Goal: Task Accomplishment & Management: Use online tool/utility

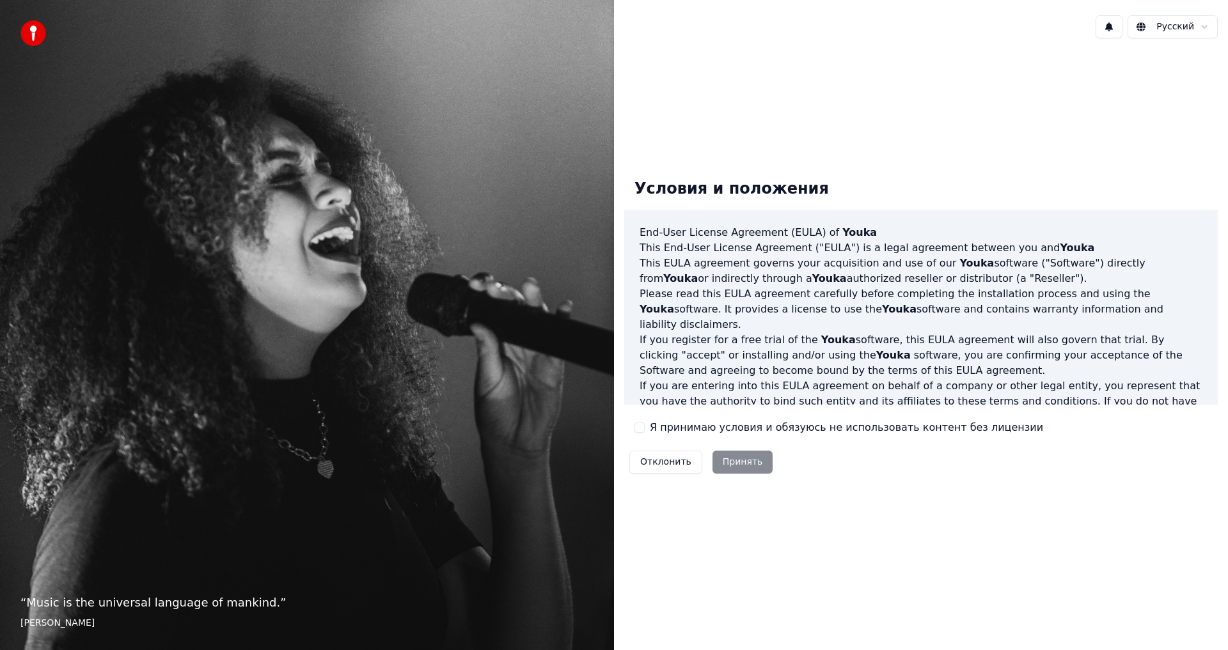
click at [739, 460] on div "Отклонить Принять" at bounding box center [700, 462] width 153 height 33
click at [721, 427] on label "Я принимаю условия и обязуюсь не использовать контент без лицензии" at bounding box center [846, 427] width 393 height 15
click at [645, 427] on button "Я принимаю условия и обязуюсь не использовать контент без лицензии" at bounding box center [639, 428] width 10 height 10
click at [728, 461] on button "Принять" at bounding box center [742, 462] width 61 height 23
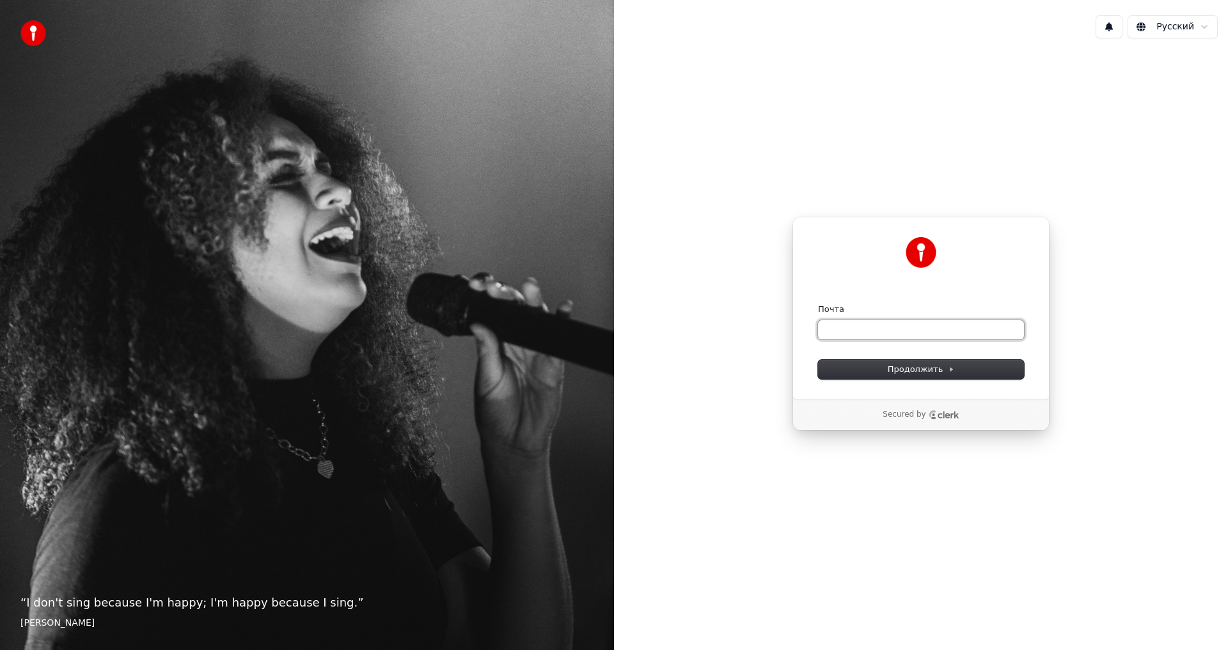
click at [846, 323] on input "Почта" at bounding box center [921, 329] width 206 height 19
click at [895, 367] on span "Продолжить" at bounding box center [921, 370] width 67 height 12
click at [867, 336] on input "Почта" at bounding box center [921, 329] width 206 height 19
type input "*"
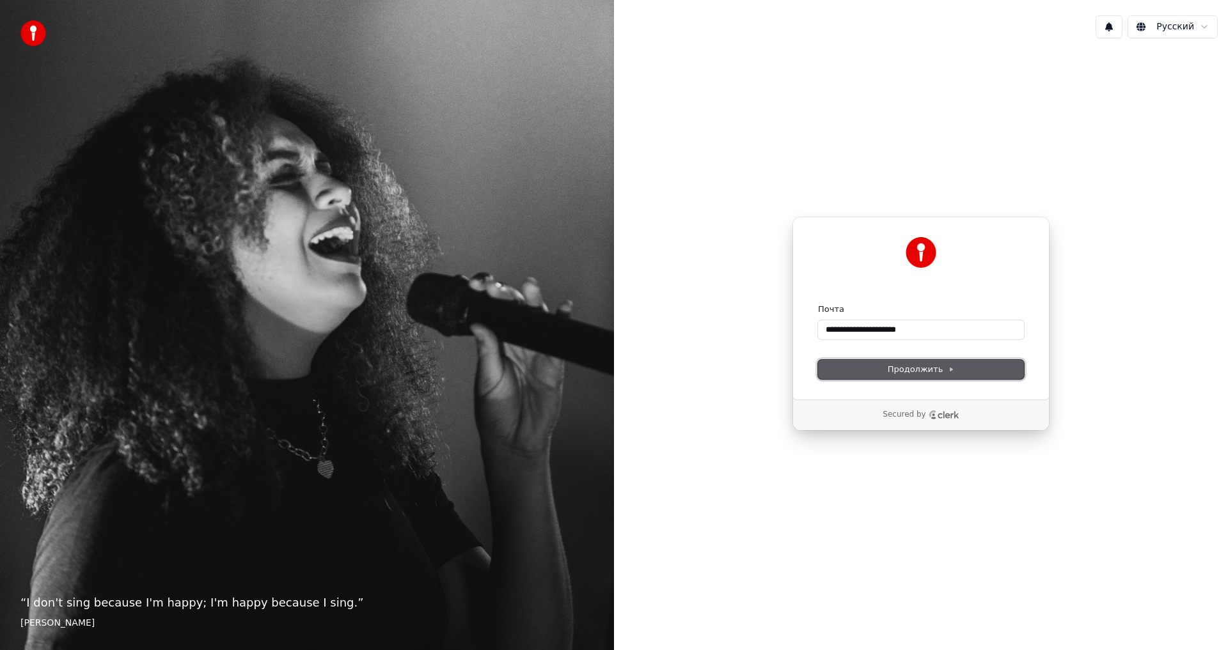
click at [906, 375] on button "Продолжить" at bounding box center [921, 369] width 206 height 19
type input "**********"
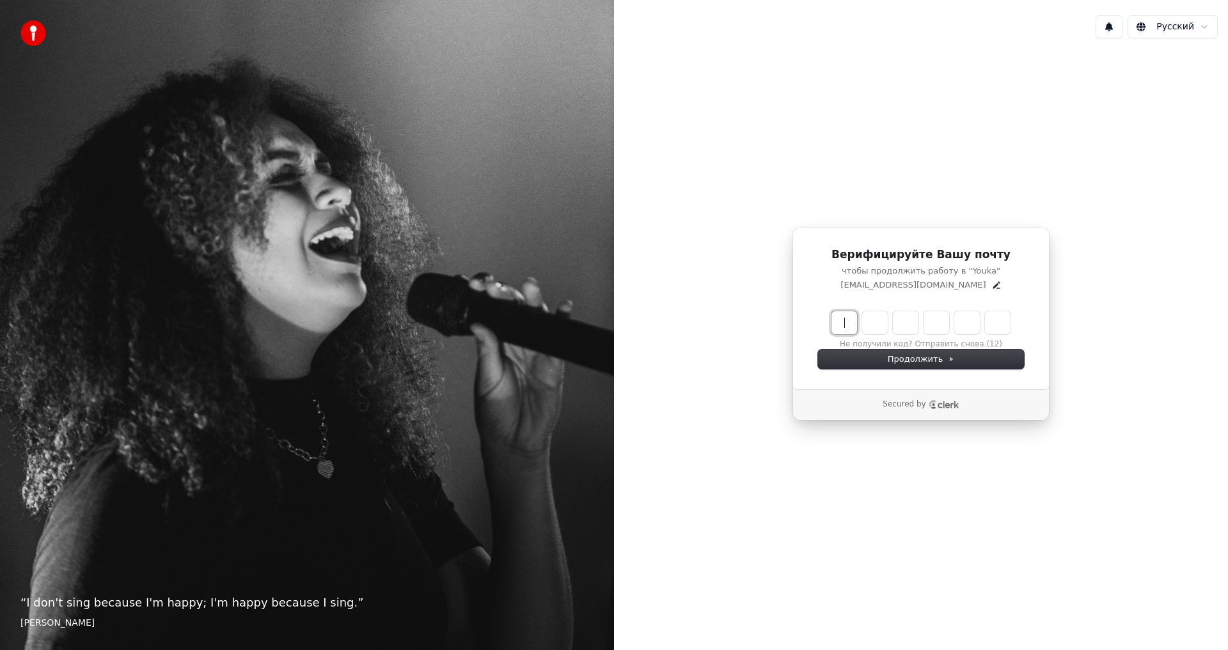
paste input "******"
type input "******"
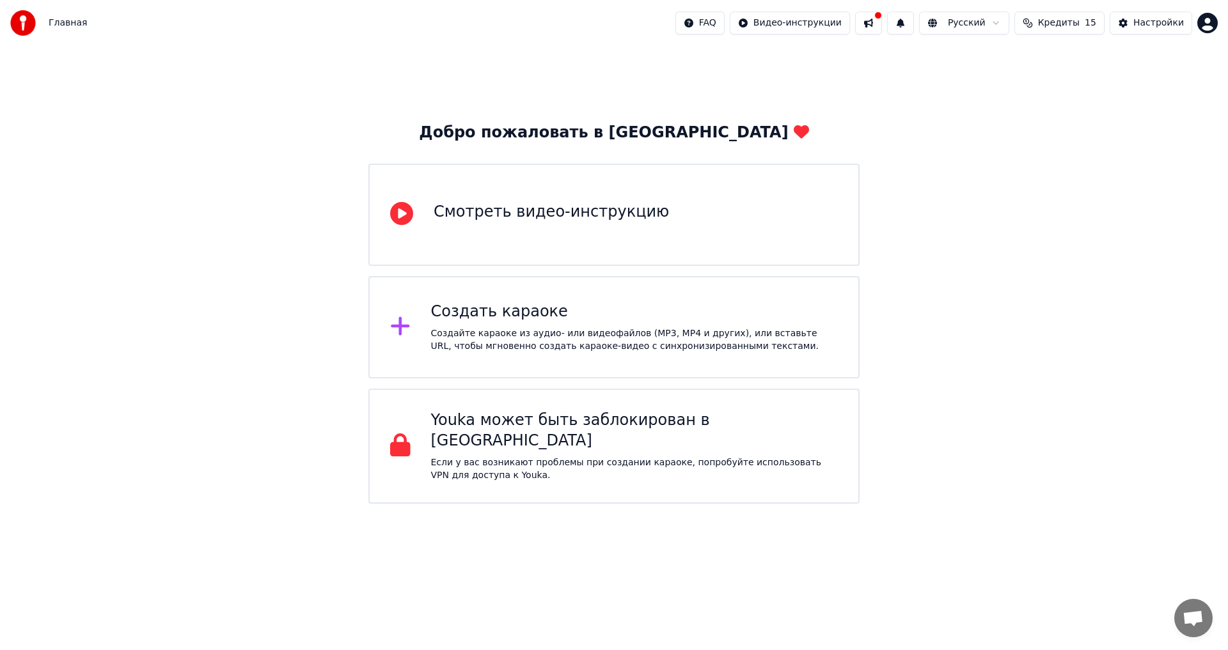
click at [476, 315] on div "Создать караоке" at bounding box center [634, 312] width 407 height 20
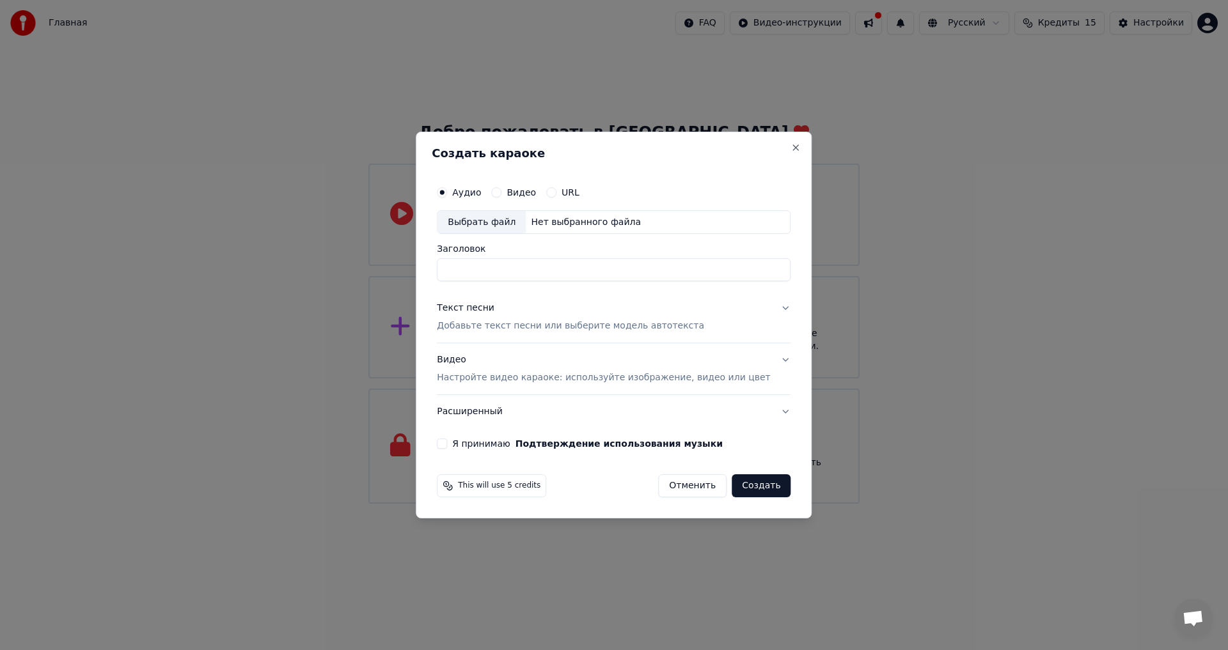
click at [490, 275] on input "Заголовок" at bounding box center [614, 270] width 354 height 23
click at [481, 195] on label "Аудио" at bounding box center [466, 192] width 29 height 9
click at [447, 195] on button "Аудио" at bounding box center [442, 192] width 10 height 10
click at [507, 219] on div "Выбрать файл" at bounding box center [481, 222] width 88 height 23
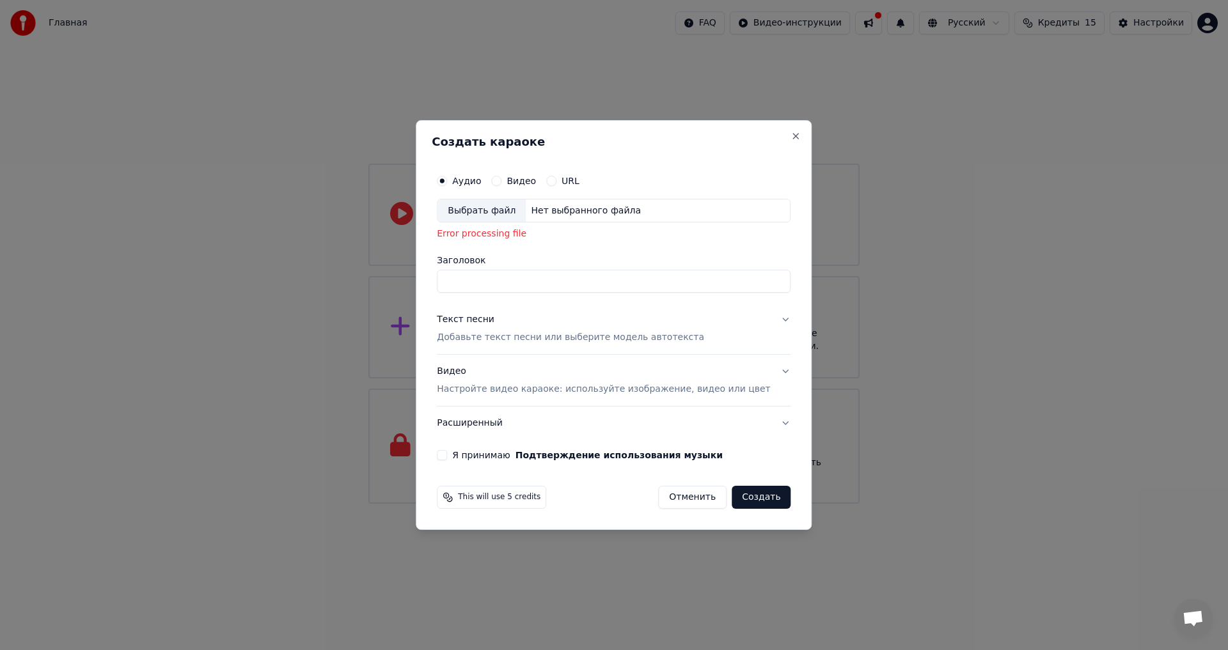
click at [506, 207] on div "Выбрать файл" at bounding box center [481, 211] width 88 height 23
click at [487, 278] on input "Заголовок" at bounding box center [614, 281] width 354 height 23
click at [482, 206] on div "Выбрать файл" at bounding box center [481, 211] width 88 height 23
click at [496, 208] on div "Выбрать файл" at bounding box center [481, 211] width 88 height 23
click at [518, 189] on div "Аудио Видео URL" at bounding box center [614, 181] width 354 height 26
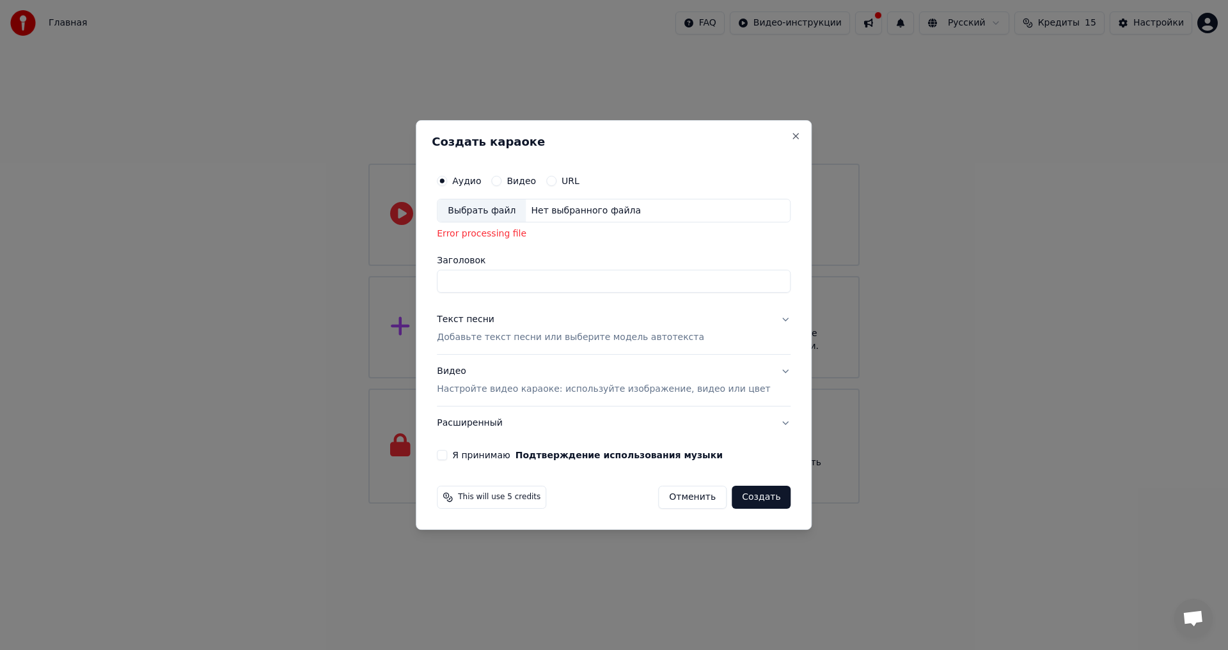
click at [524, 187] on div "Аудио Видео URL" at bounding box center [614, 181] width 354 height 26
click at [533, 183] on label "Видео" at bounding box center [520, 180] width 29 height 9
click at [501, 183] on button "Видео" at bounding box center [496, 181] width 10 height 10
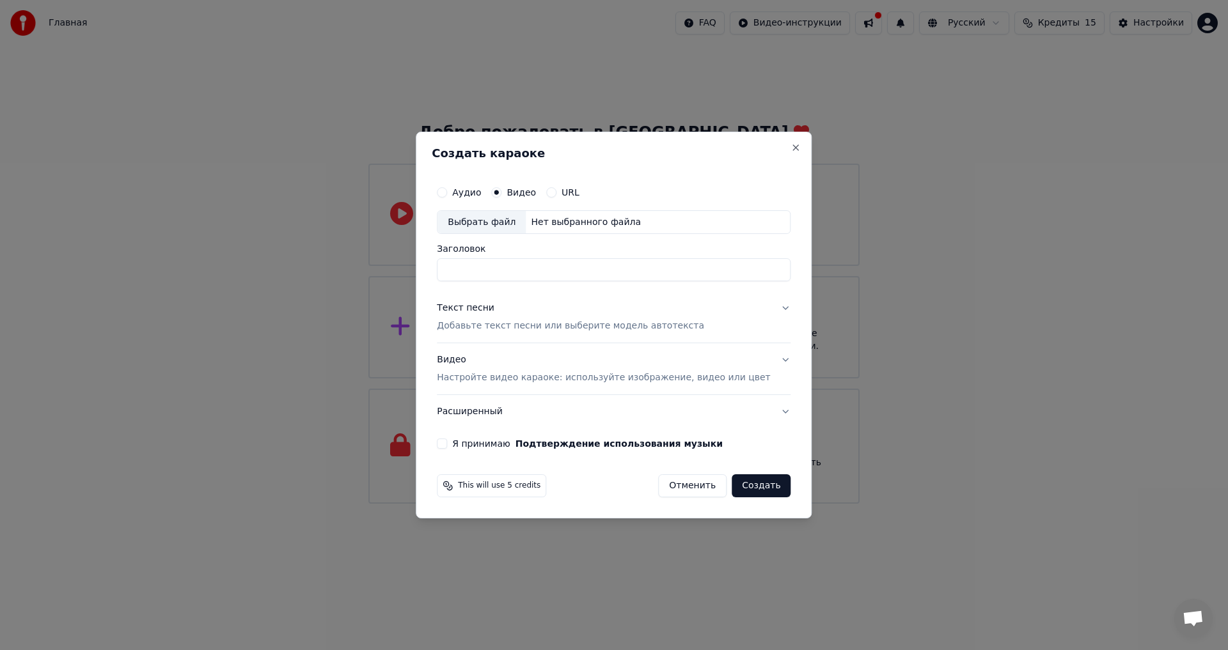
click at [496, 221] on div "Выбрать файл" at bounding box center [481, 222] width 88 height 23
click at [521, 275] on input "Заголовок" at bounding box center [614, 270] width 354 height 23
click at [471, 197] on label "Аудио" at bounding box center [466, 192] width 29 height 9
click at [447, 197] on button "Аудио" at bounding box center [442, 192] width 10 height 10
click at [572, 221] on div "Нет выбранного файла" at bounding box center [586, 222] width 120 height 13
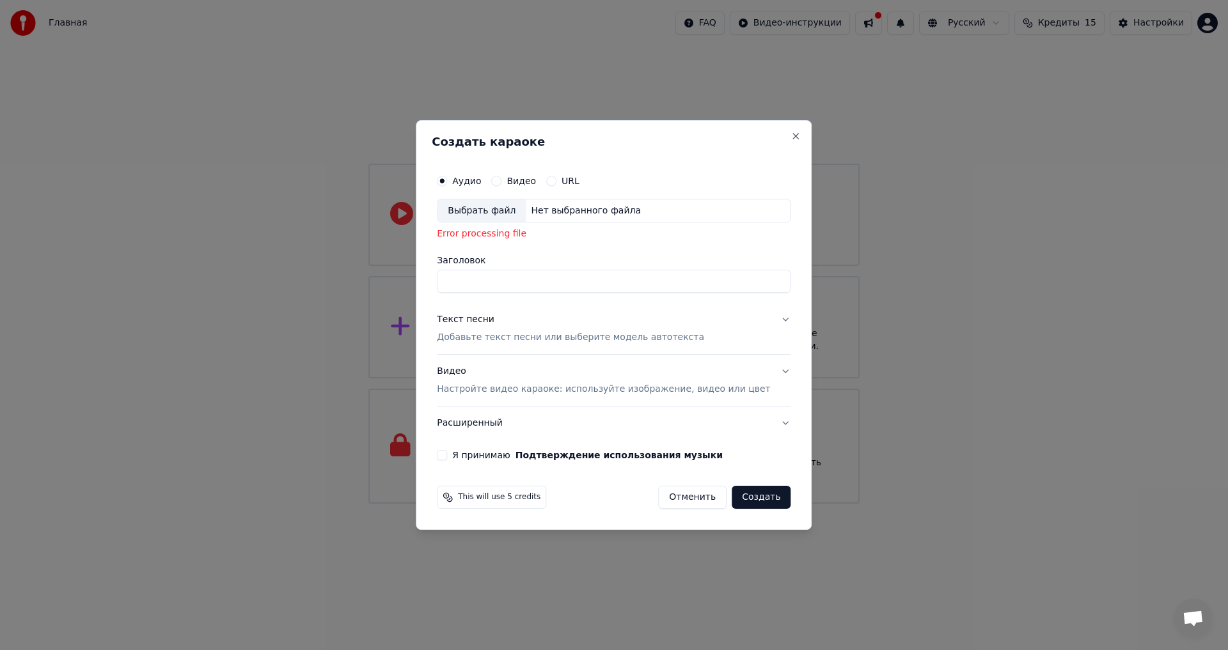
click at [507, 500] on span "This will use 5 credits" at bounding box center [499, 497] width 82 height 10
click at [623, 503] on div "This will use 5 credits Отменить Создать" at bounding box center [614, 497] width 354 height 23
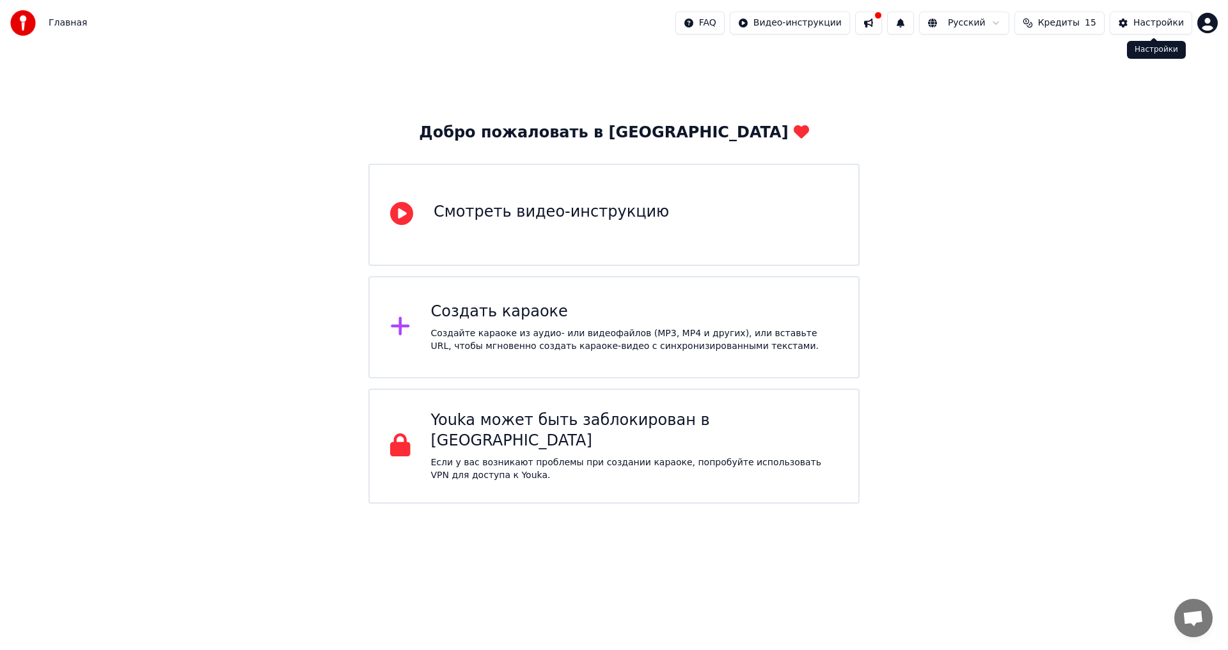
click at [1155, 24] on div "Настройки" at bounding box center [1158, 23] width 51 height 13
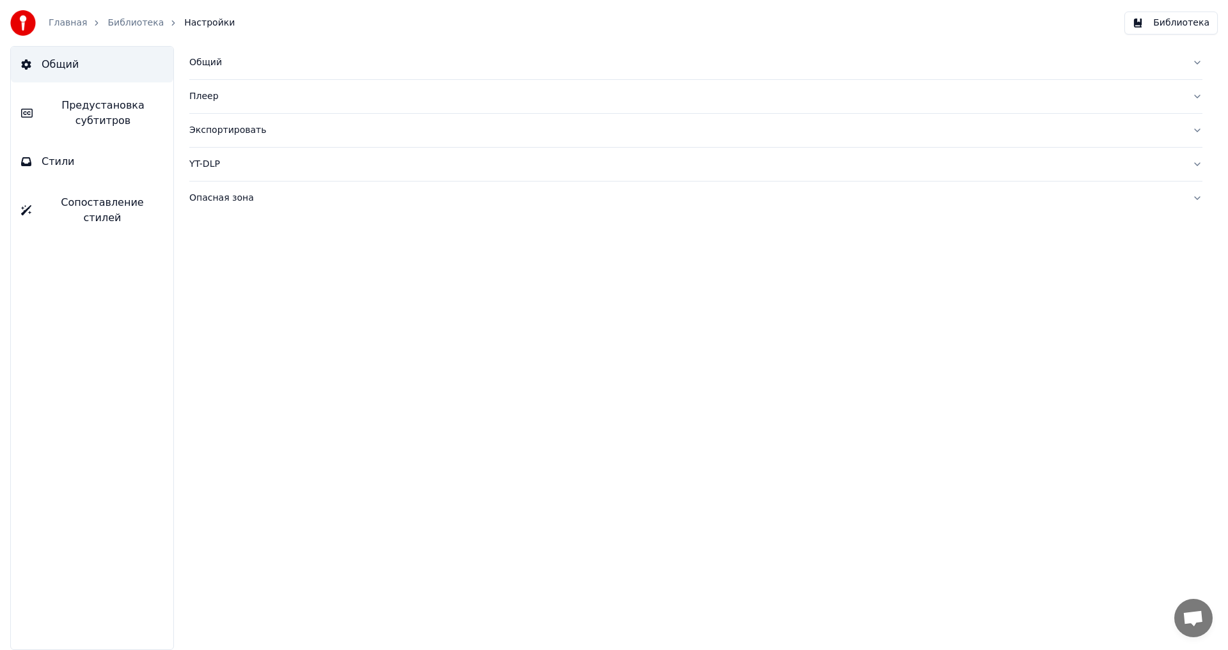
click at [222, 91] on div "Плеер" at bounding box center [685, 96] width 992 height 13
click at [72, 14] on div "Главная Библиотека Настройки" at bounding box center [122, 23] width 224 height 26
click at [73, 19] on link "Главная" at bounding box center [68, 23] width 38 height 13
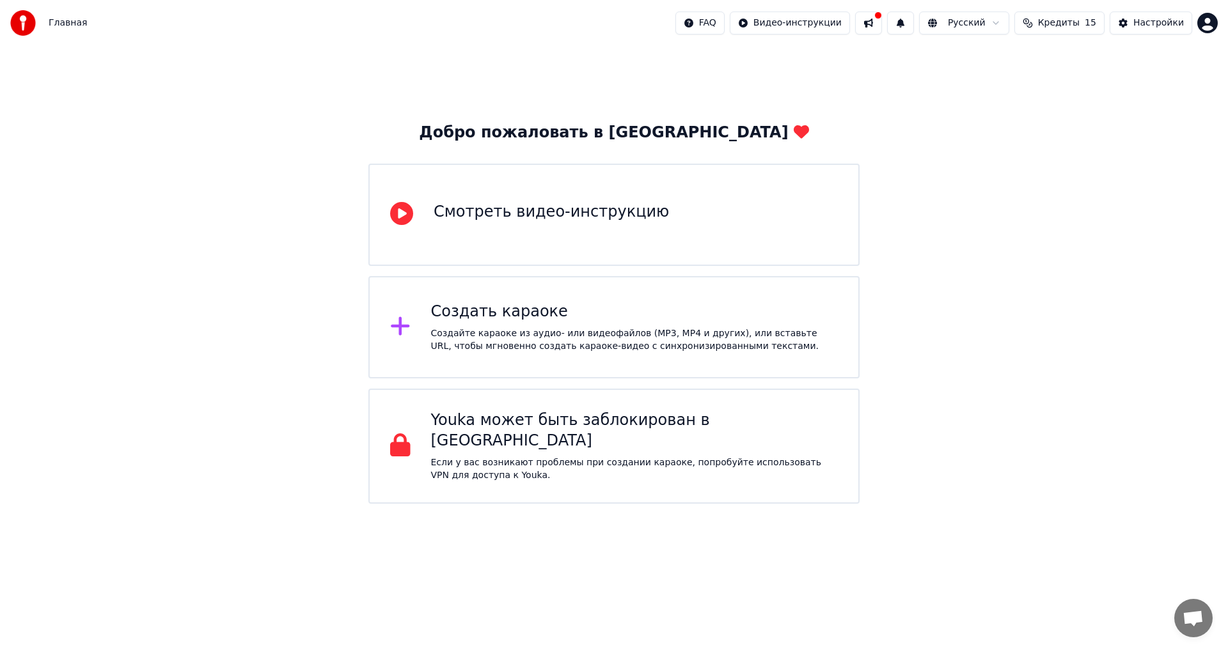
click at [513, 315] on div "Создать караоке" at bounding box center [634, 312] width 407 height 20
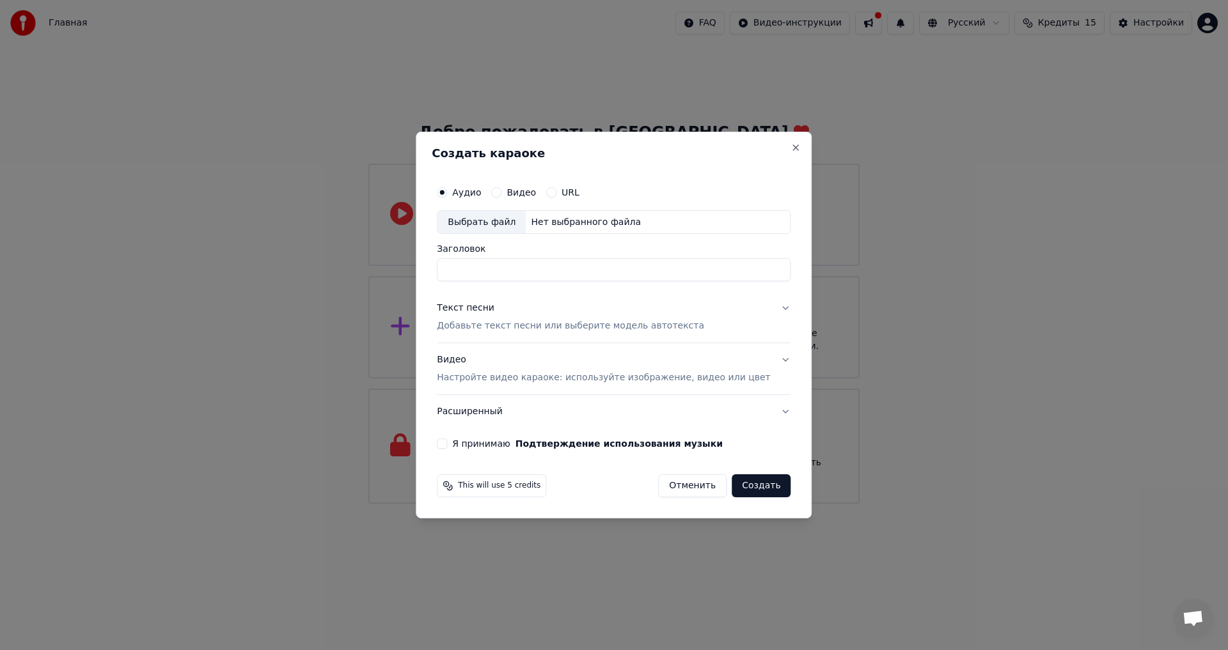
click at [480, 270] on input "Заголовок" at bounding box center [614, 270] width 354 height 23
click at [531, 402] on button "Расширенный" at bounding box center [614, 411] width 354 height 33
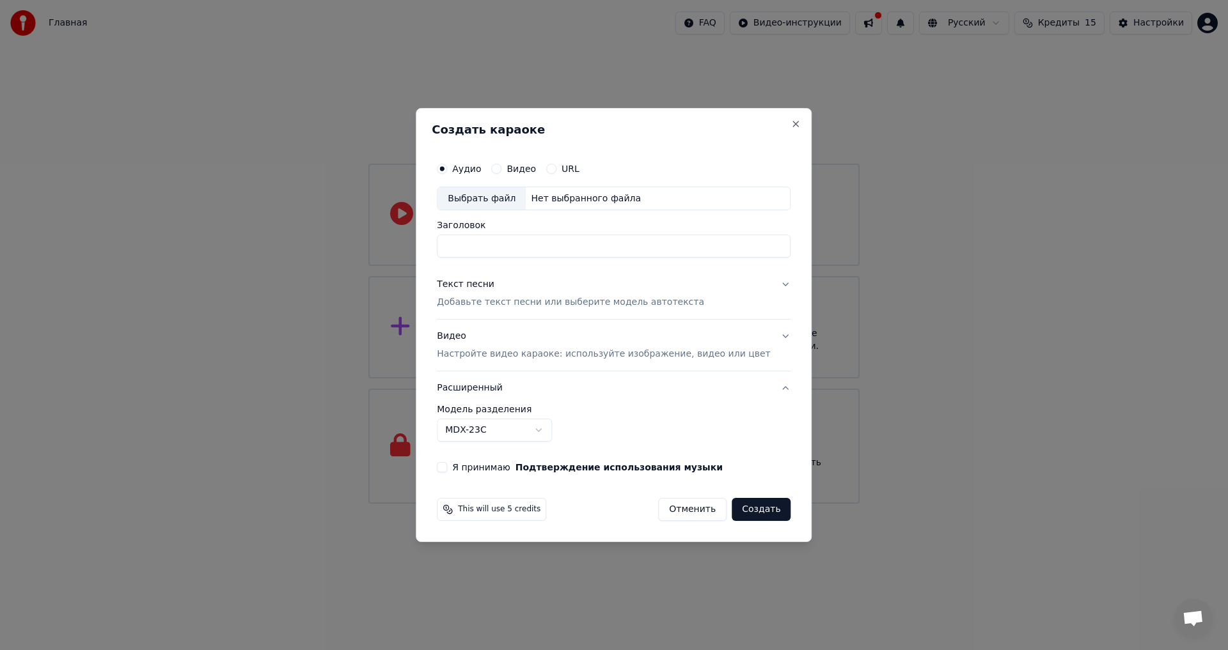
click at [535, 428] on body "Главная FAQ Видео-инструкции Русский Кредиты 15 Настройки Добро пожаловать в Yo…" at bounding box center [614, 252] width 1228 height 504
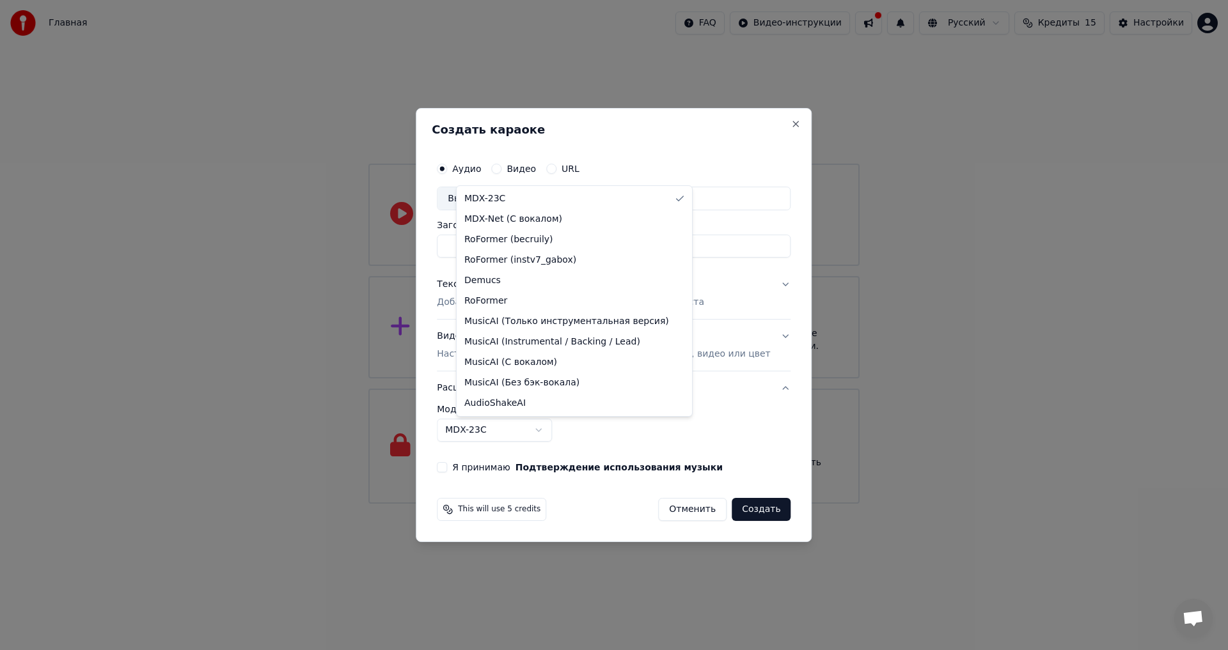
click at [567, 491] on body "Главная FAQ Видео-инструкции Русский Кредиты 15 Настройки Добро пожаловать в Yo…" at bounding box center [614, 252] width 1228 height 504
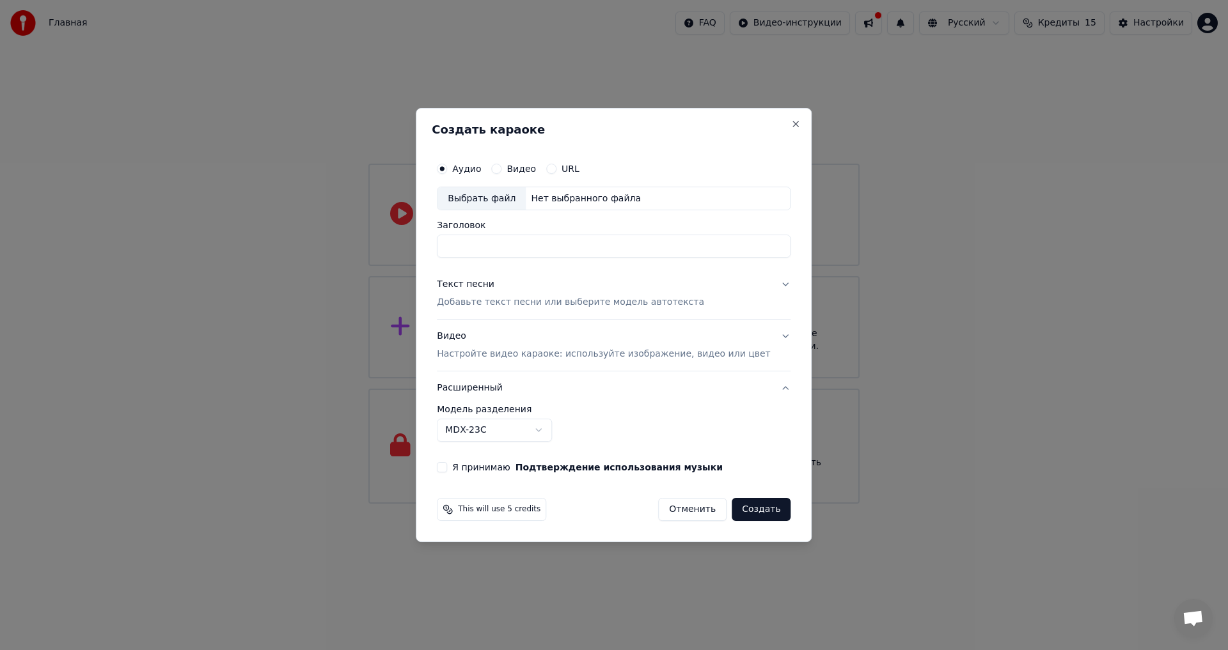
click at [495, 192] on div "Выбрать файл" at bounding box center [481, 198] width 88 height 23
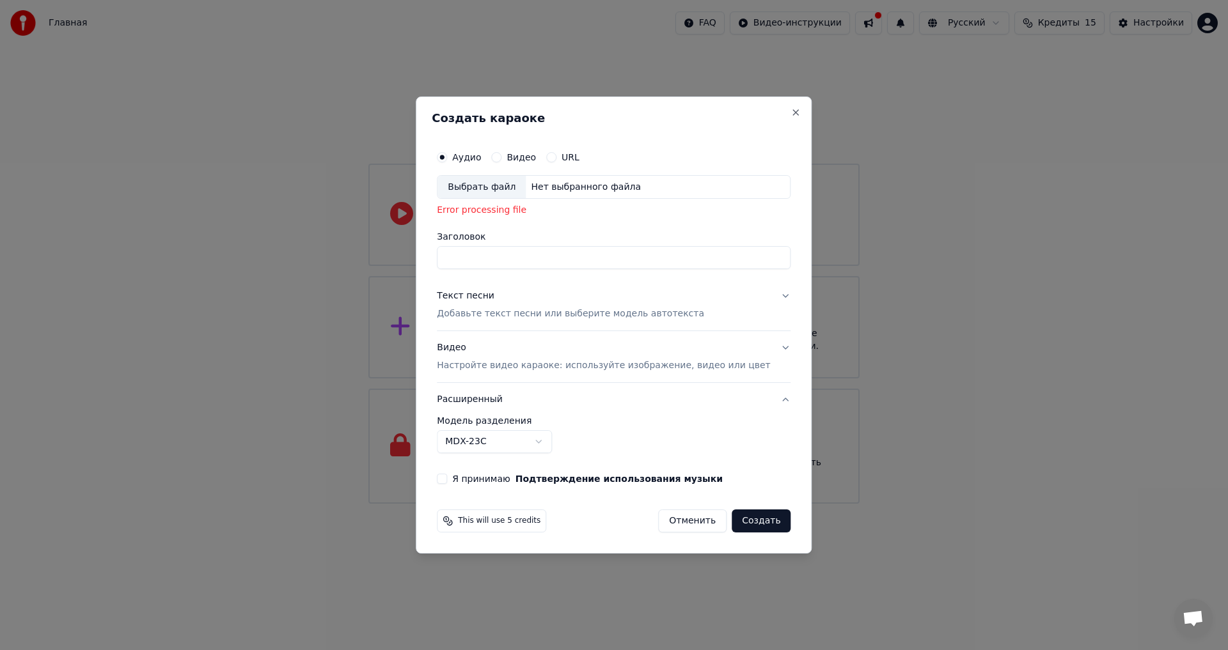
click at [488, 233] on label "Заголовок" at bounding box center [614, 237] width 354 height 9
click at [488, 247] on input "Заголовок" at bounding box center [614, 258] width 354 height 23
click at [481, 162] on label "Аудио" at bounding box center [466, 157] width 29 height 9
click at [447, 162] on button "Аудио" at bounding box center [442, 157] width 10 height 10
click at [490, 194] on div "Выбрать файл" at bounding box center [481, 187] width 88 height 23
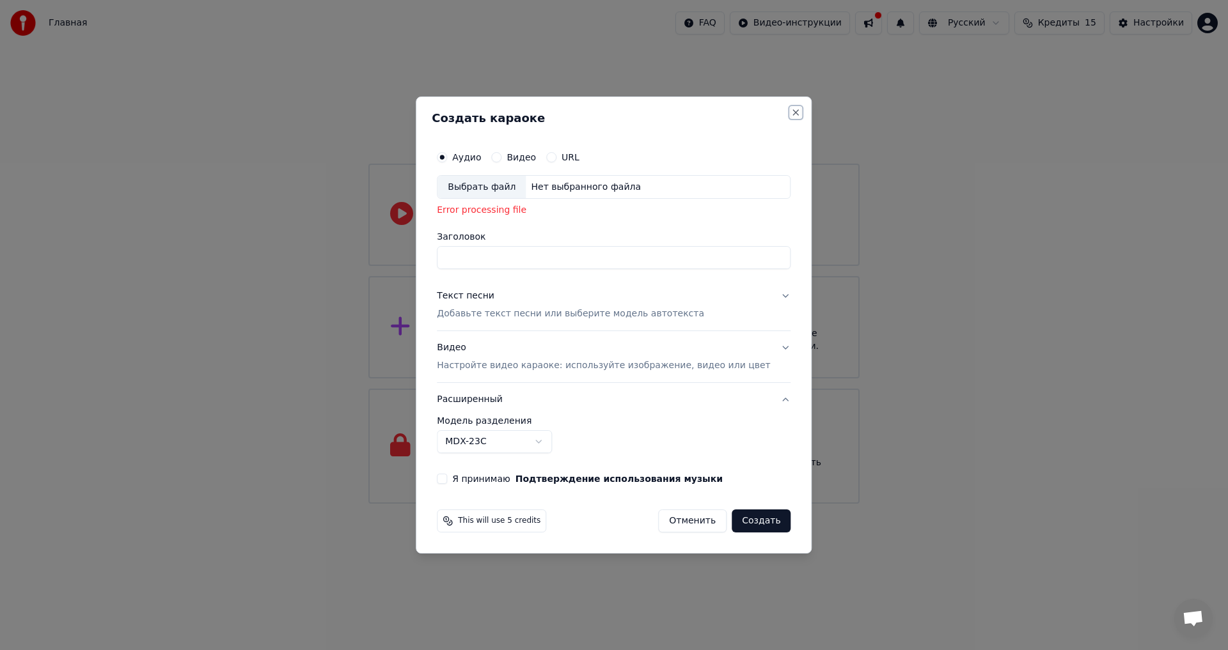
click at [791, 114] on button "Close" at bounding box center [796, 112] width 10 height 10
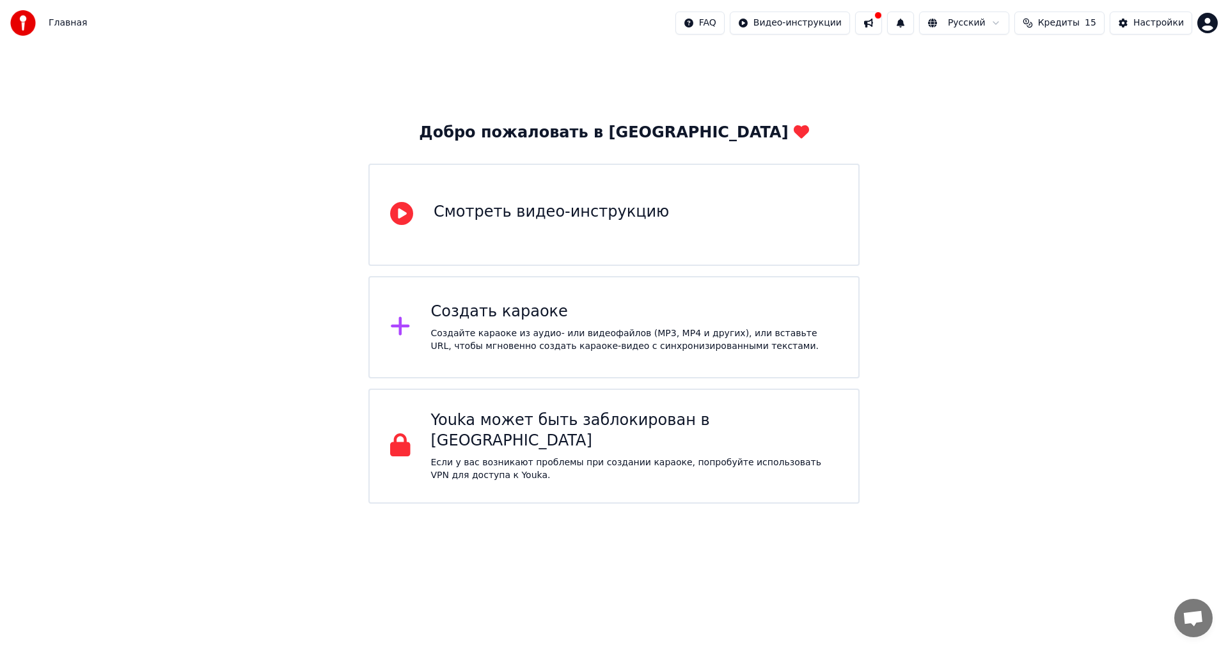
click at [1006, 20] on html "Главная FAQ Видео-инструкции Русский Кредиты 15 Настройки Добро пожаловать в Yo…" at bounding box center [614, 252] width 1228 height 504
click at [503, 331] on div "Создайте караоке из аудио- или видеофайлов (MP3, MP4 и других), или вставьте UR…" at bounding box center [634, 340] width 407 height 26
